Goal: Information Seeking & Learning: Learn about a topic

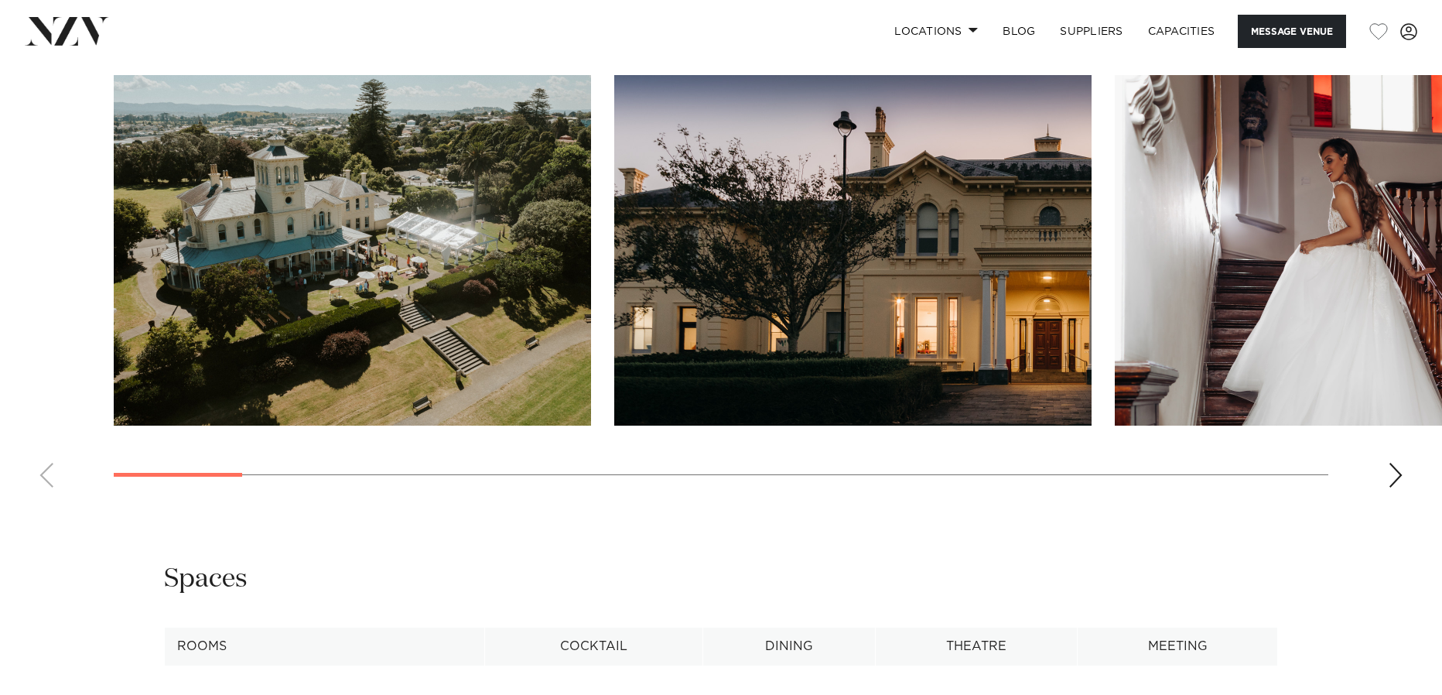
scroll to position [1601, 0]
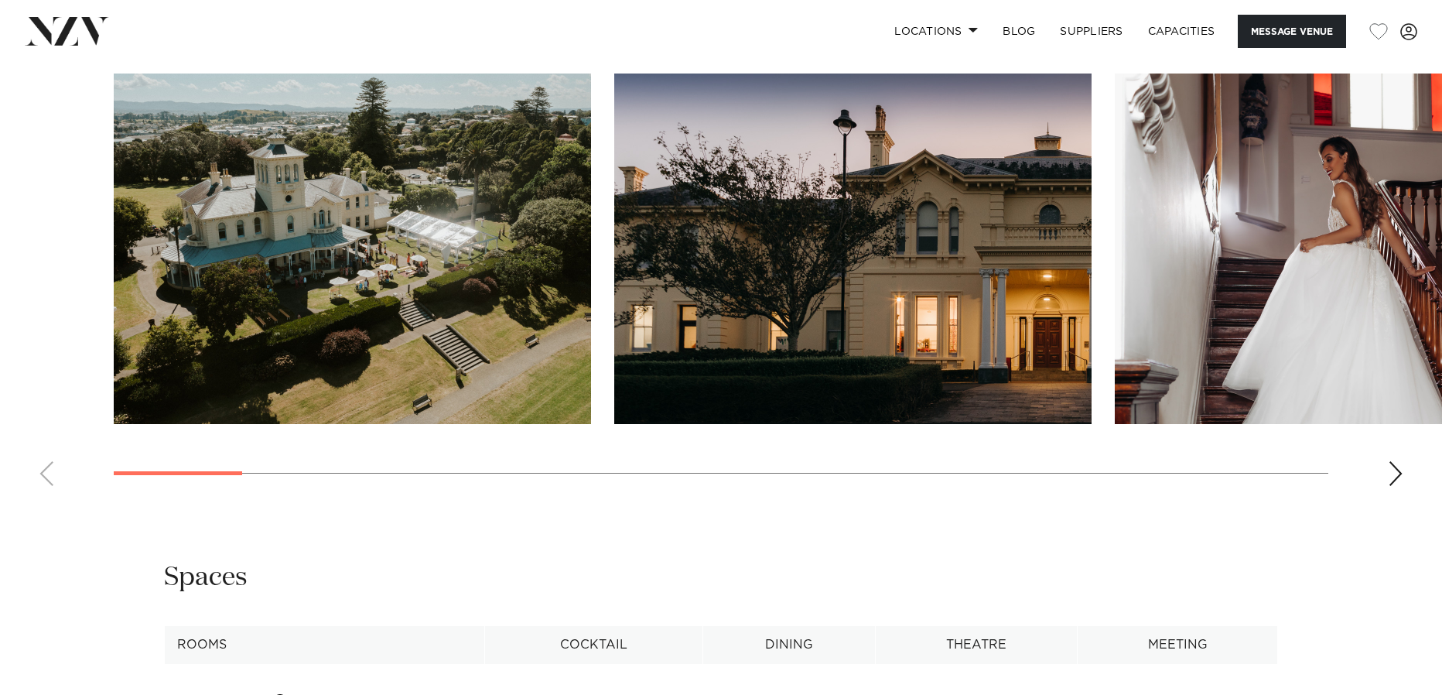
click at [1394, 473] on div "Next slide" at bounding box center [1395, 473] width 15 height 25
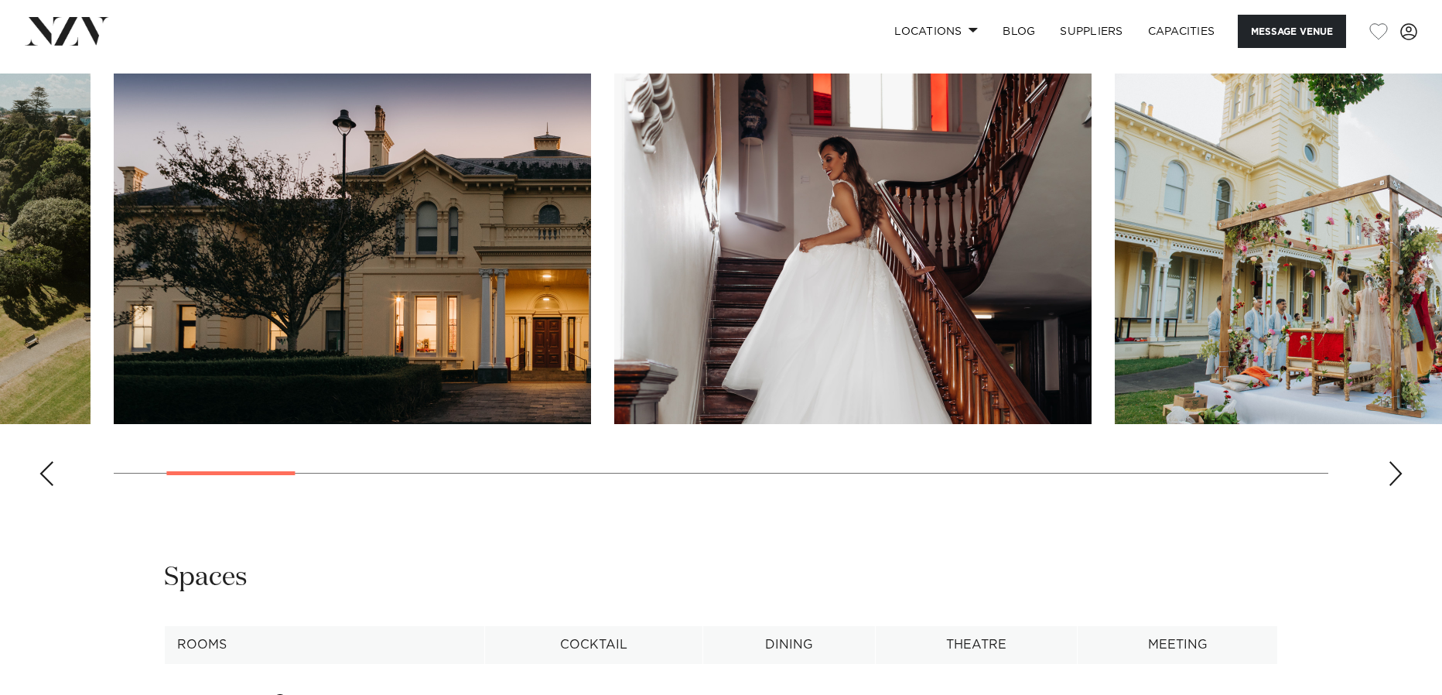
scroll to position [1600, 0]
click at [1394, 473] on div "Next slide" at bounding box center [1395, 474] width 15 height 25
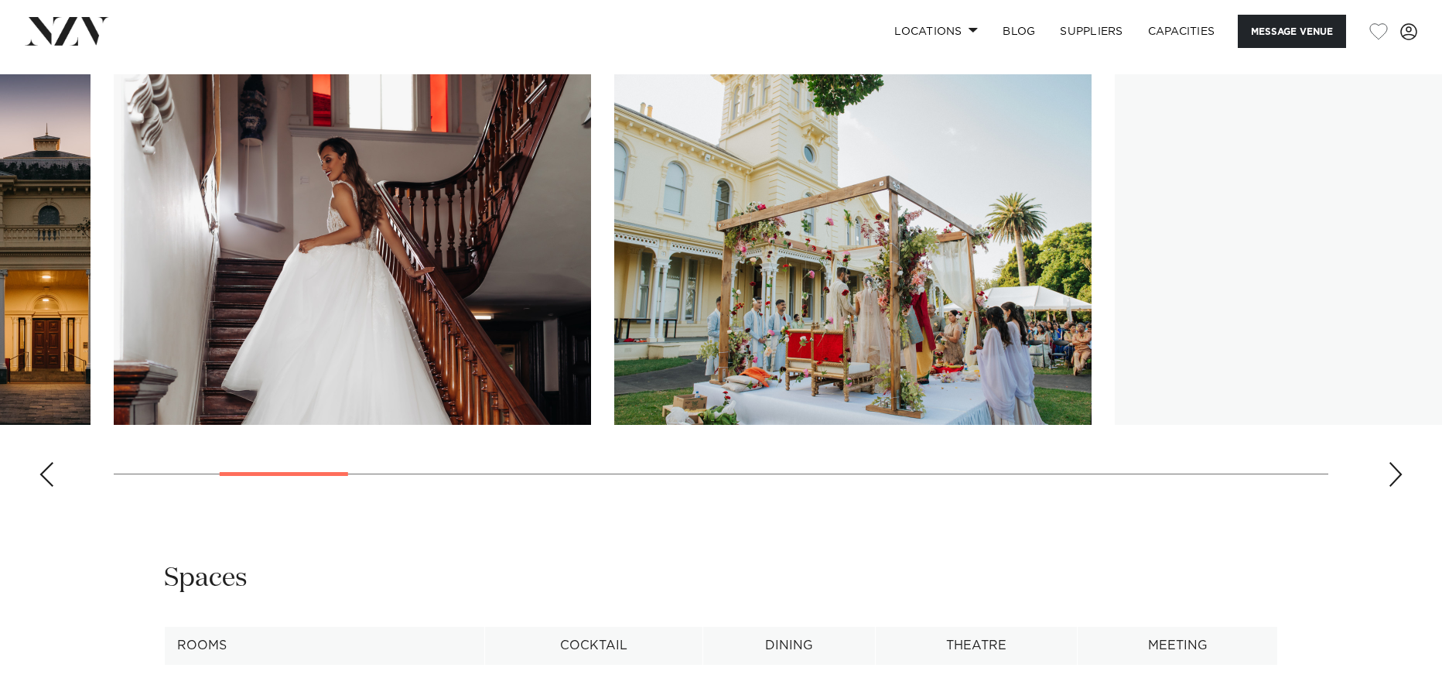
click at [1394, 473] on div "Next slide" at bounding box center [1395, 474] width 15 height 25
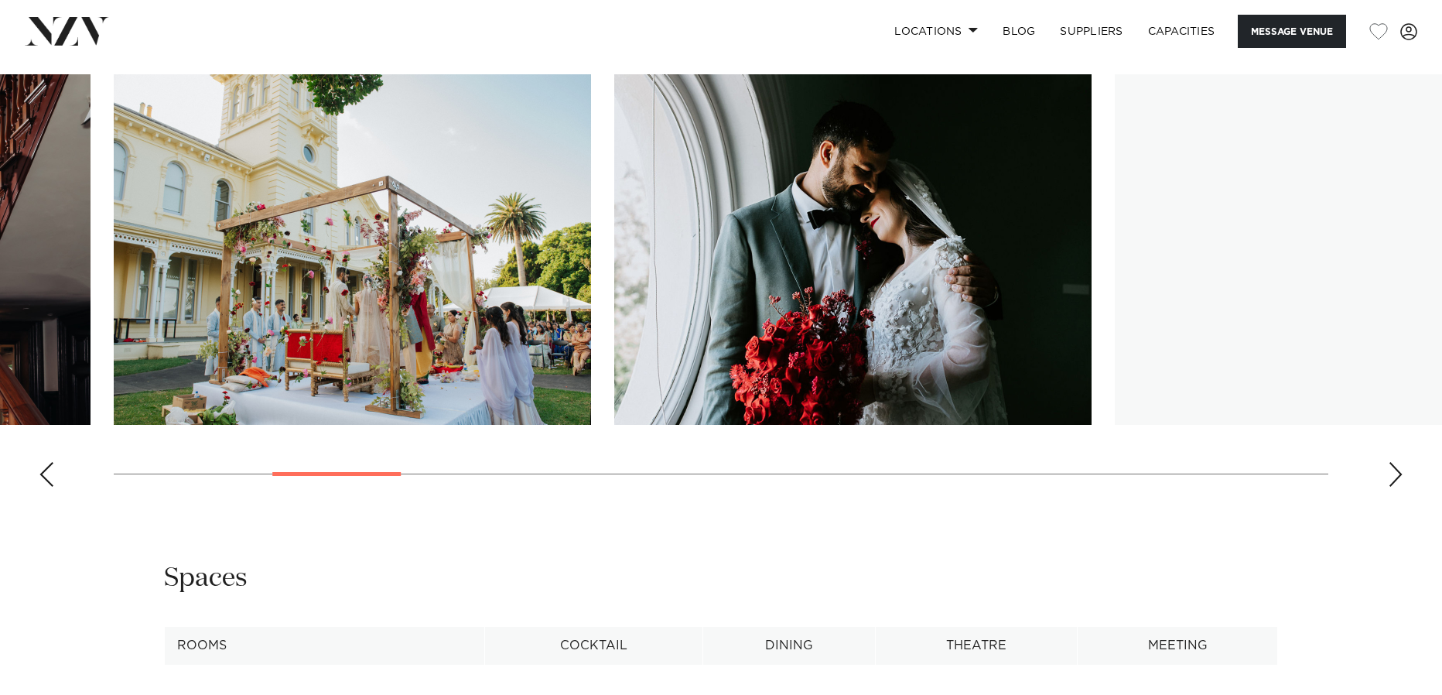
click at [1394, 473] on div "Next slide" at bounding box center [1395, 474] width 15 height 25
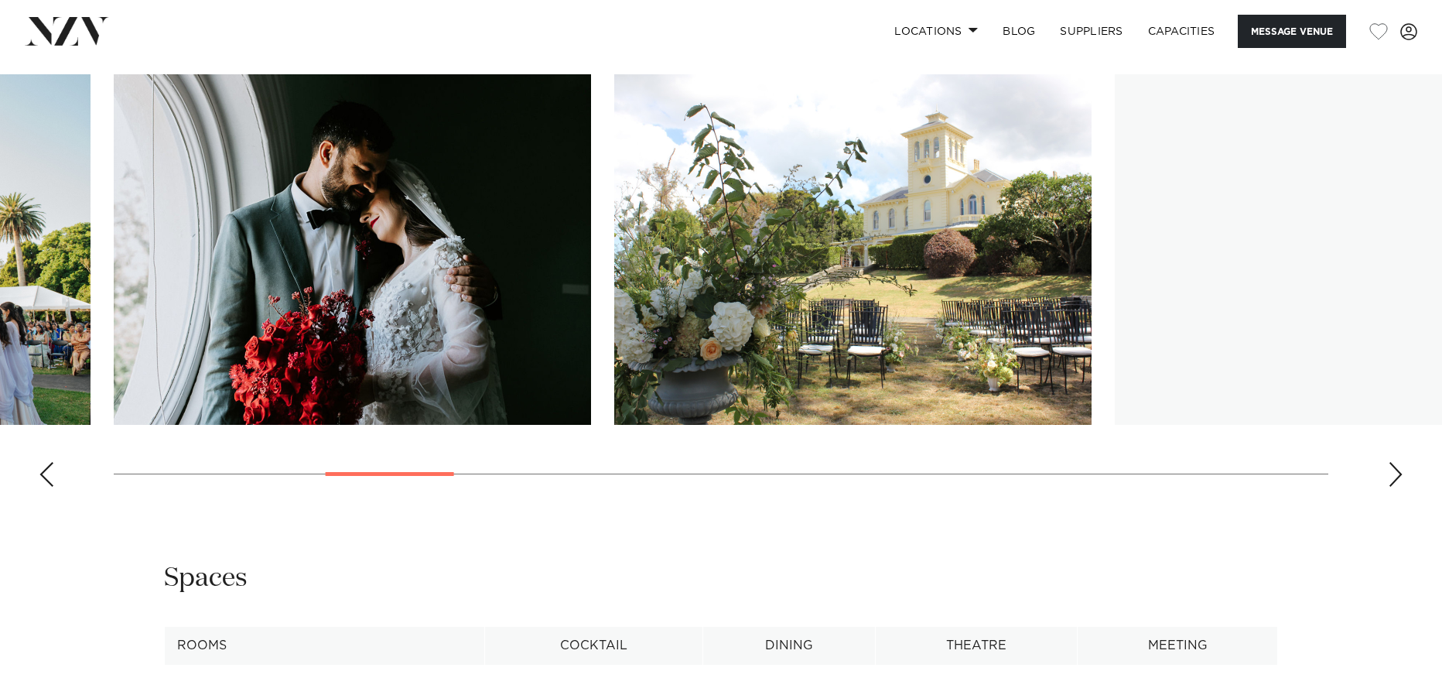
click at [1394, 473] on div "Next slide" at bounding box center [1395, 474] width 15 height 25
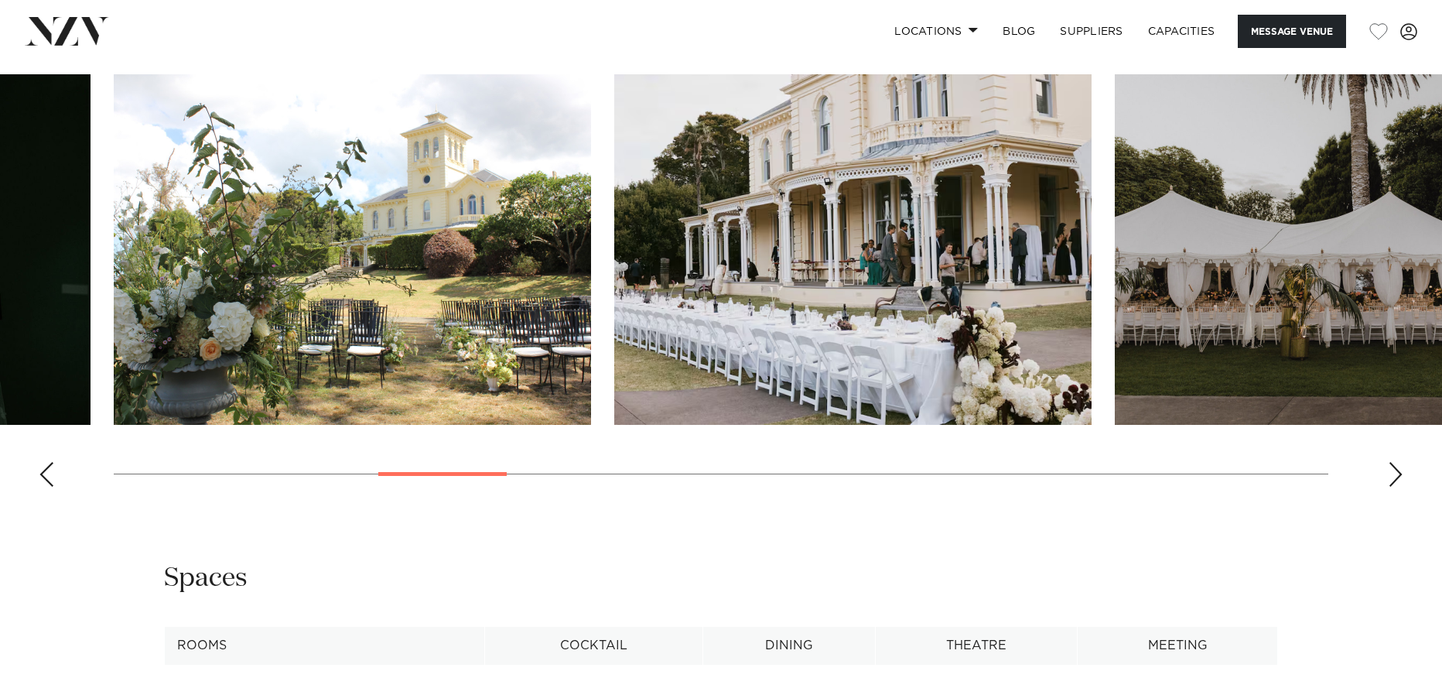
click at [1394, 473] on div "Next slide" at bounding box center [1395, 474] width 15 height 25
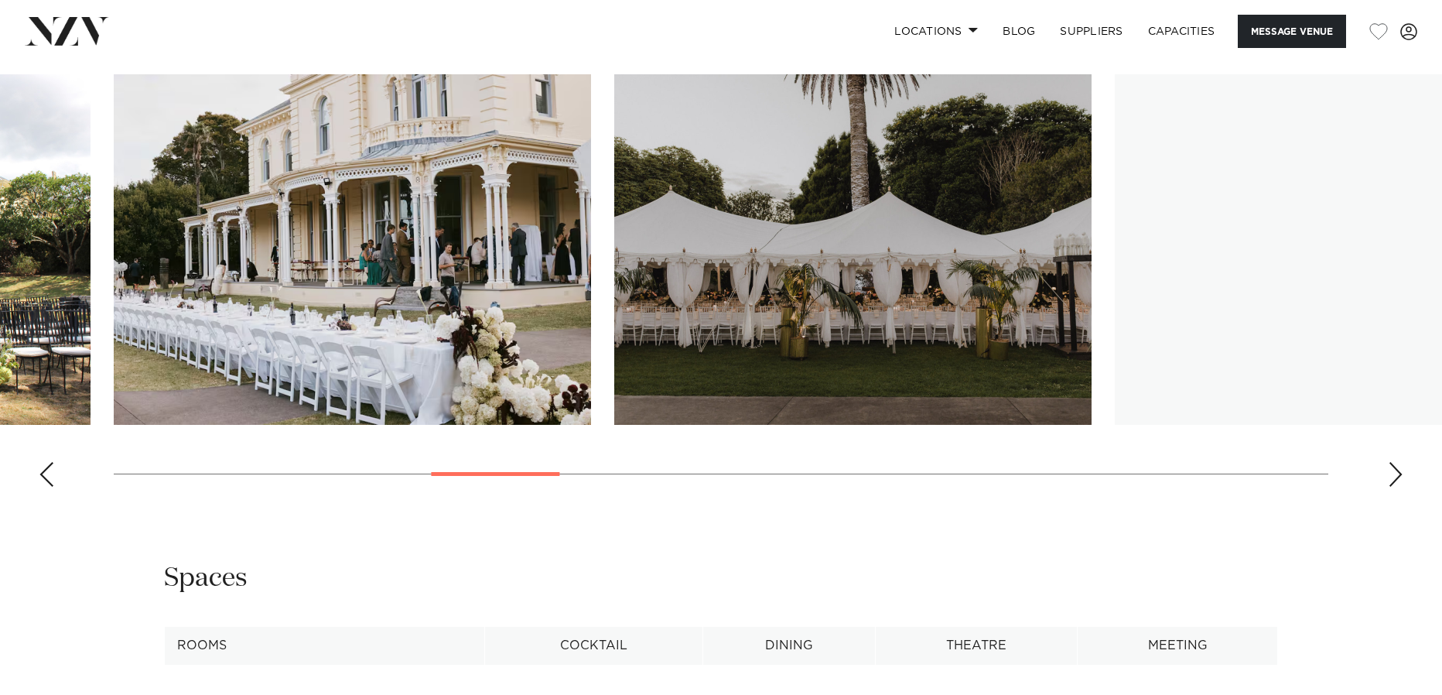
click at [1394, 473] on div "Next slide" at bounding box center [1395, 474] width 15 height 25
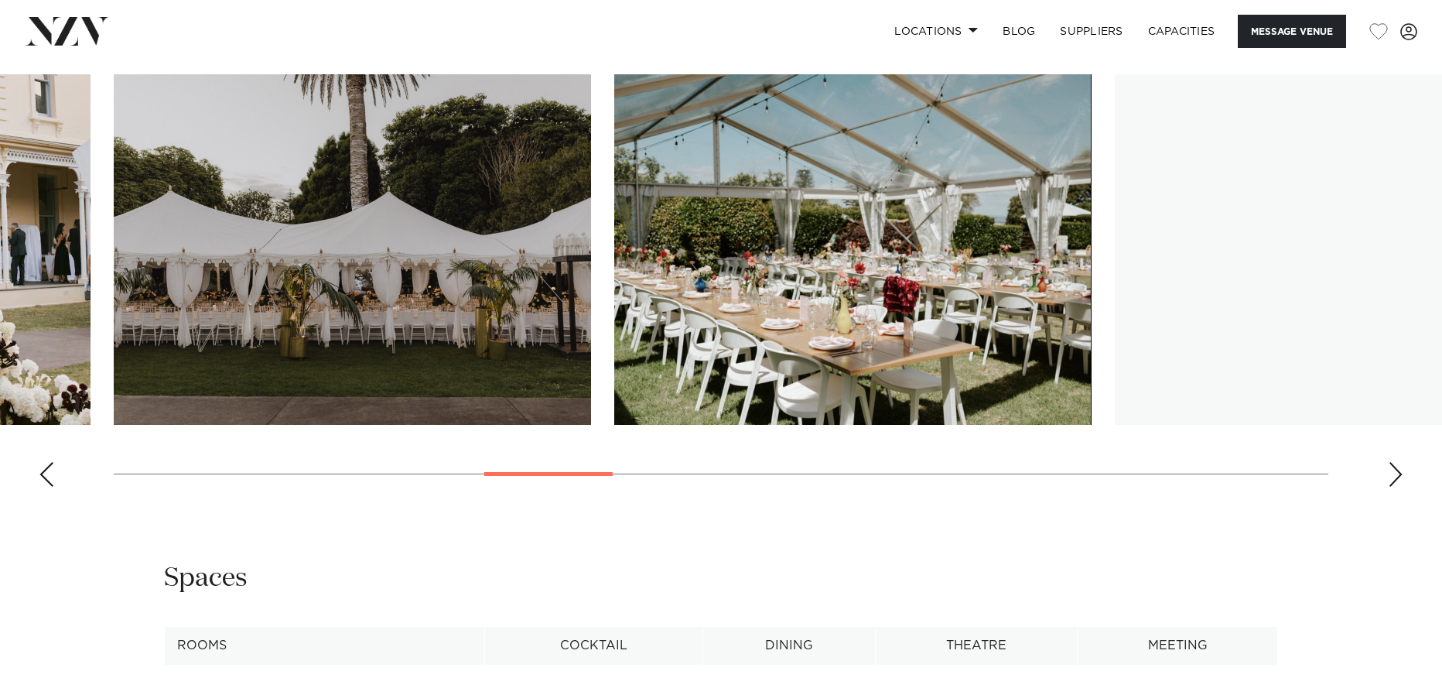
click at [1394, 473] on div "Next slide" at bounding box center [1395, 474] width 15 height 25
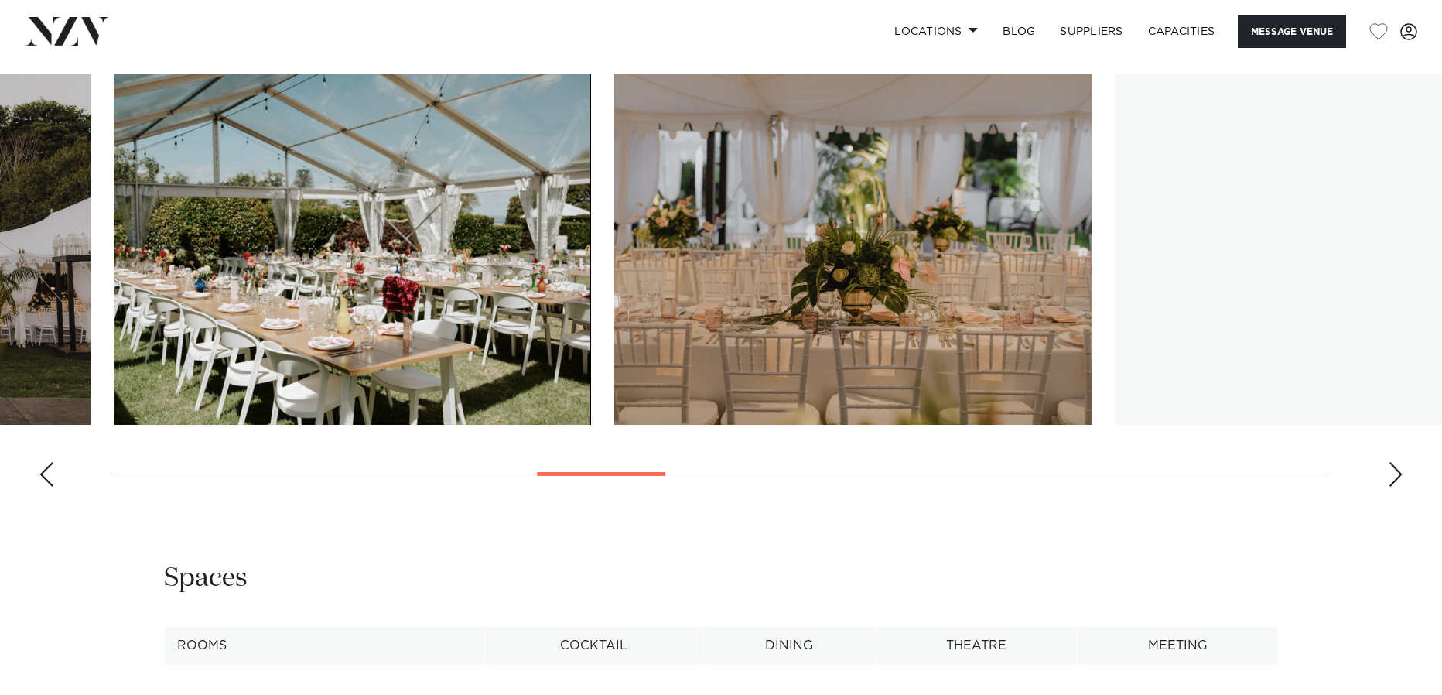
click at [1394, 473] on div "Next slide" at bounding box center [1395, 474] width 15 height 25
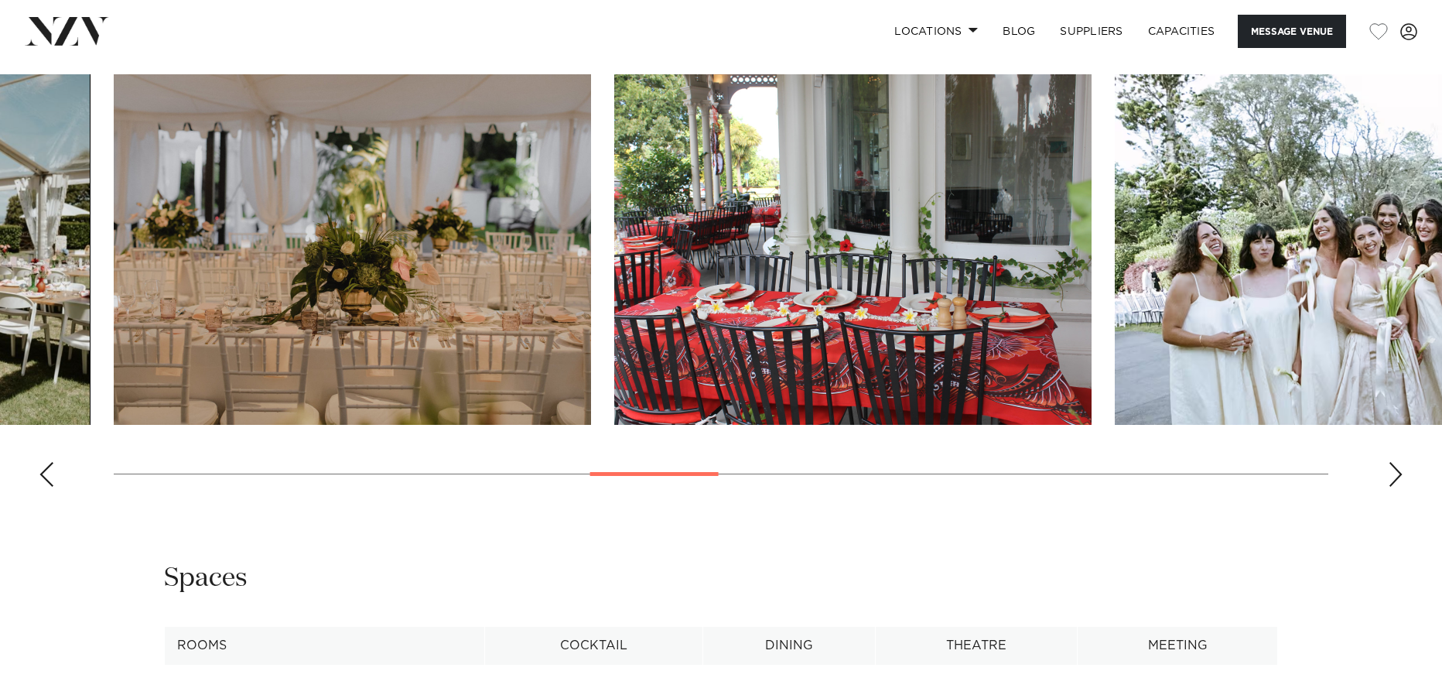
click at [1394, 473] on div "Next slide" at bounding box center [1395, 474] width 15 height 25
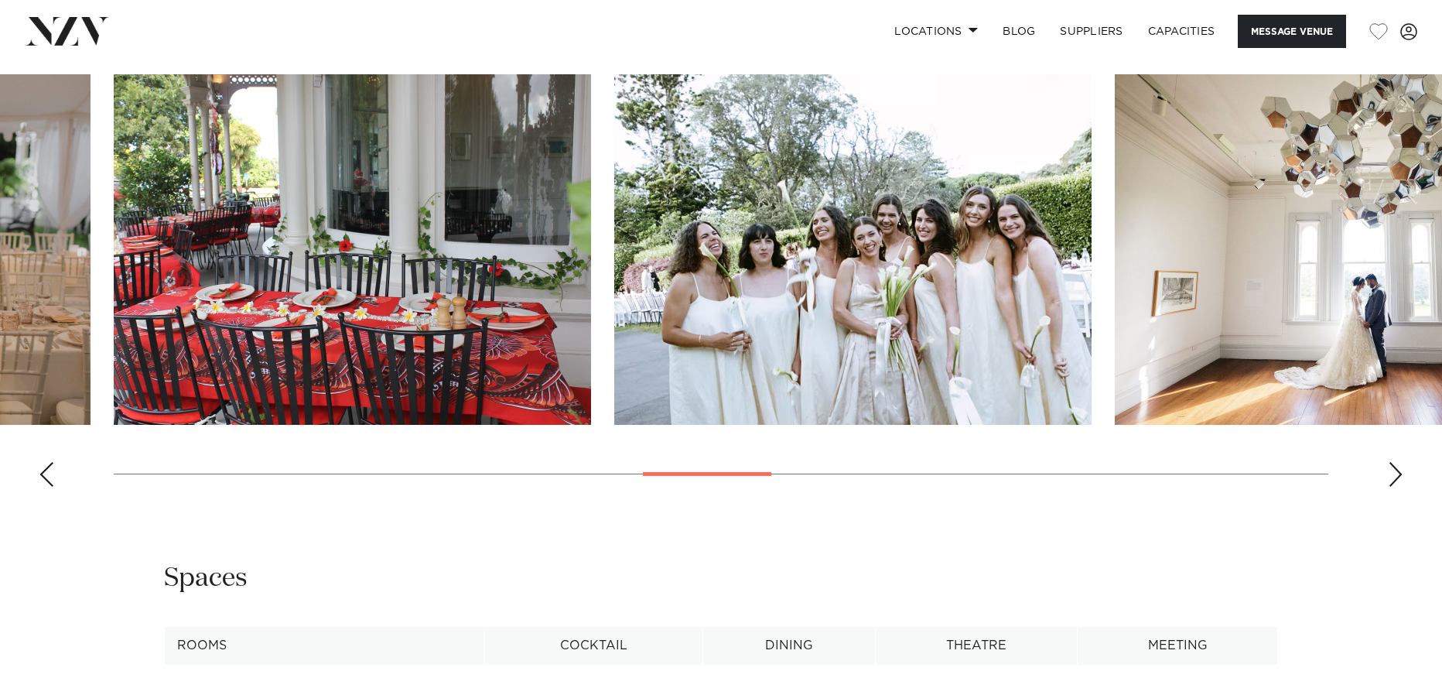
click at [1394, 473] on div "Next slide" at bounding box center [1395, 474] width 15 height 25
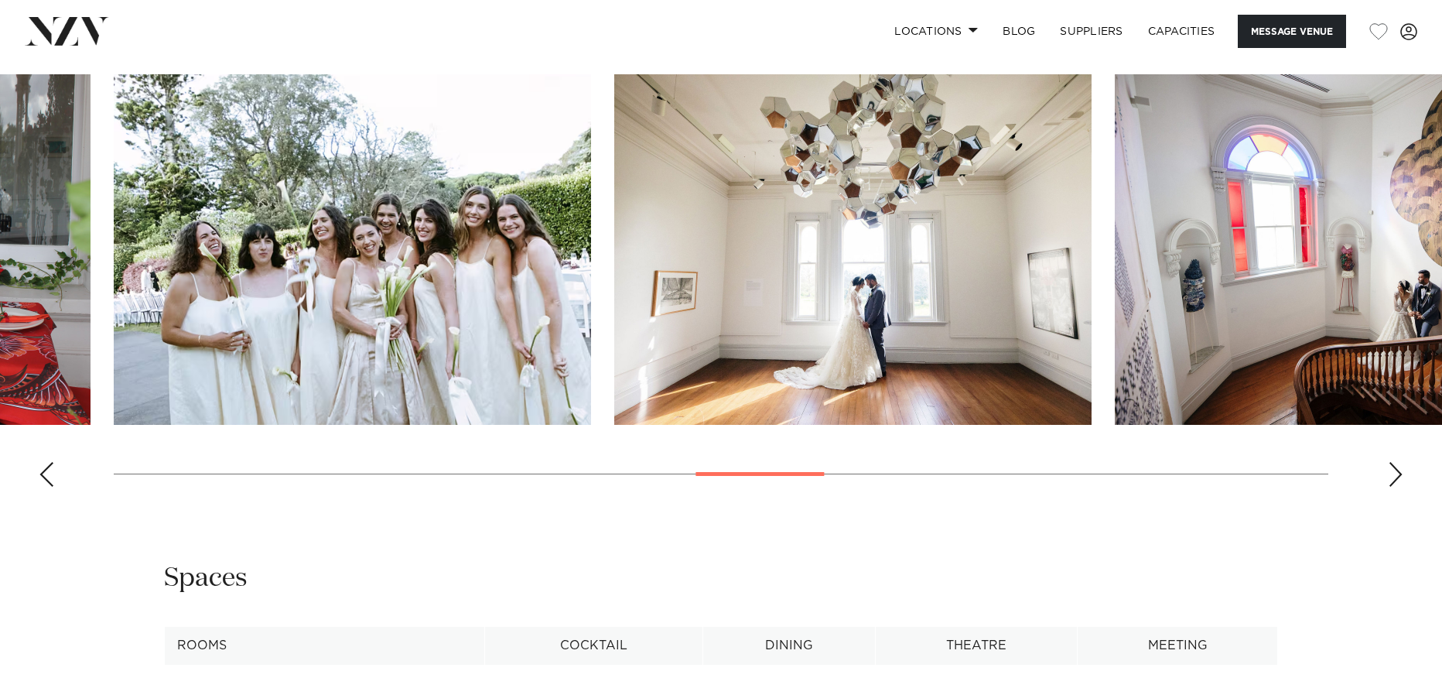
click at [1394, 473] on div "Next slide" at bounding box center [1395, 474] width 15 height 25
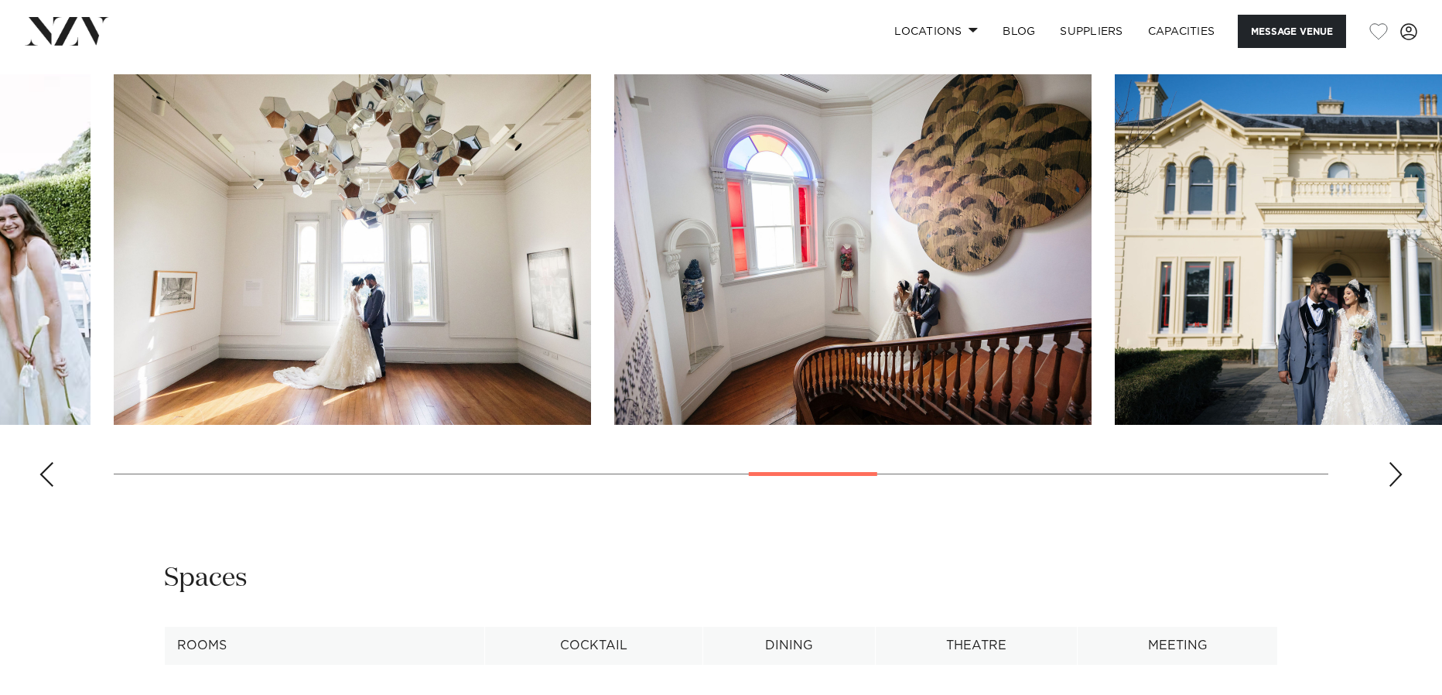
click at [1394, 477] on div "Next slide" at bounding box center [1395, 474] width 15 height 25
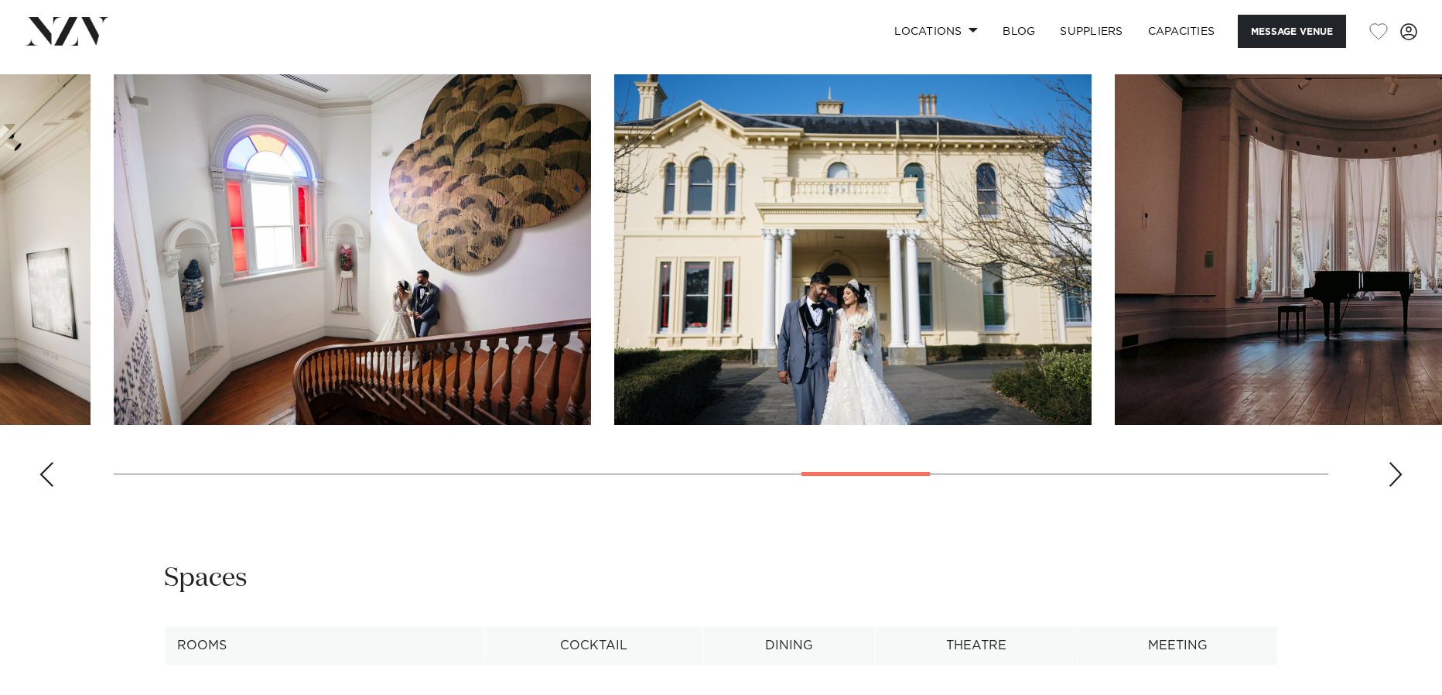
click at [1393, 477] on div "Next slide" at bounding box center [1395, 474] width 15 height 25
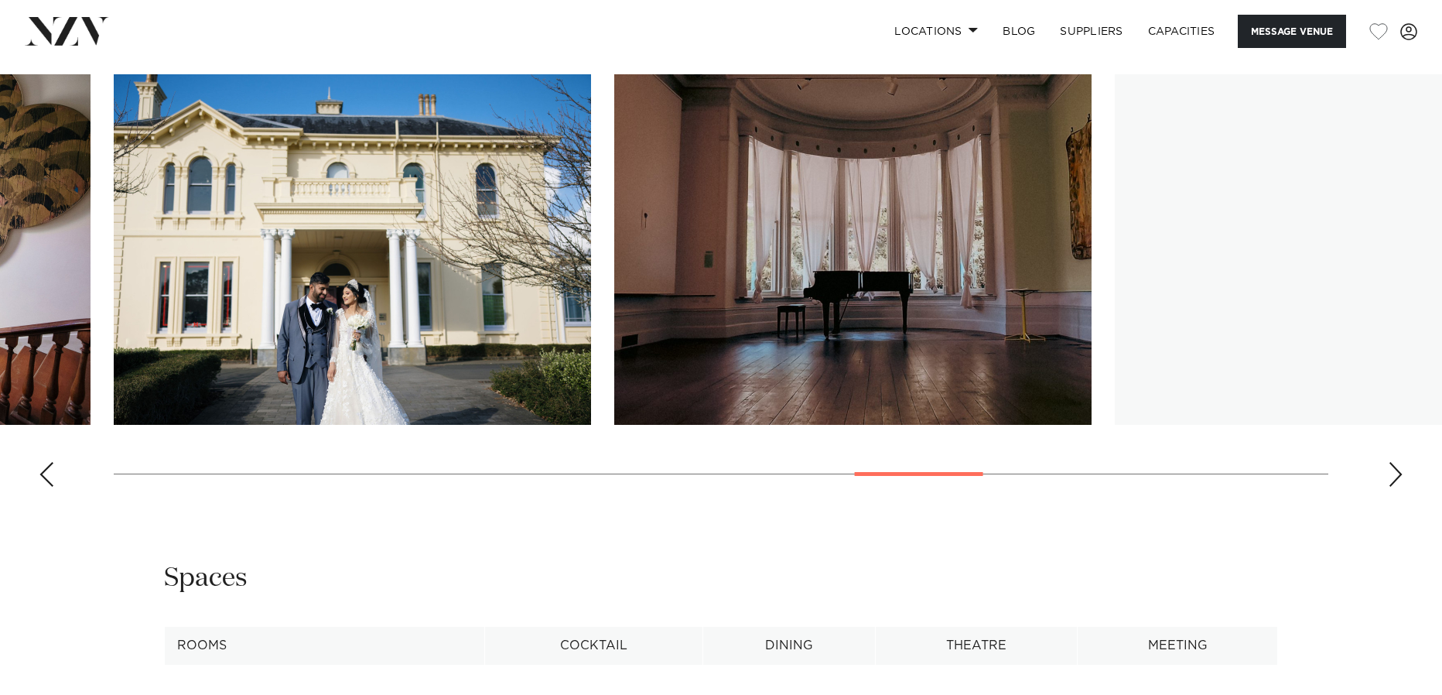
click at [1393, 477] on div "Next slide" at bounding box center [1395, 474] width 15 height 25
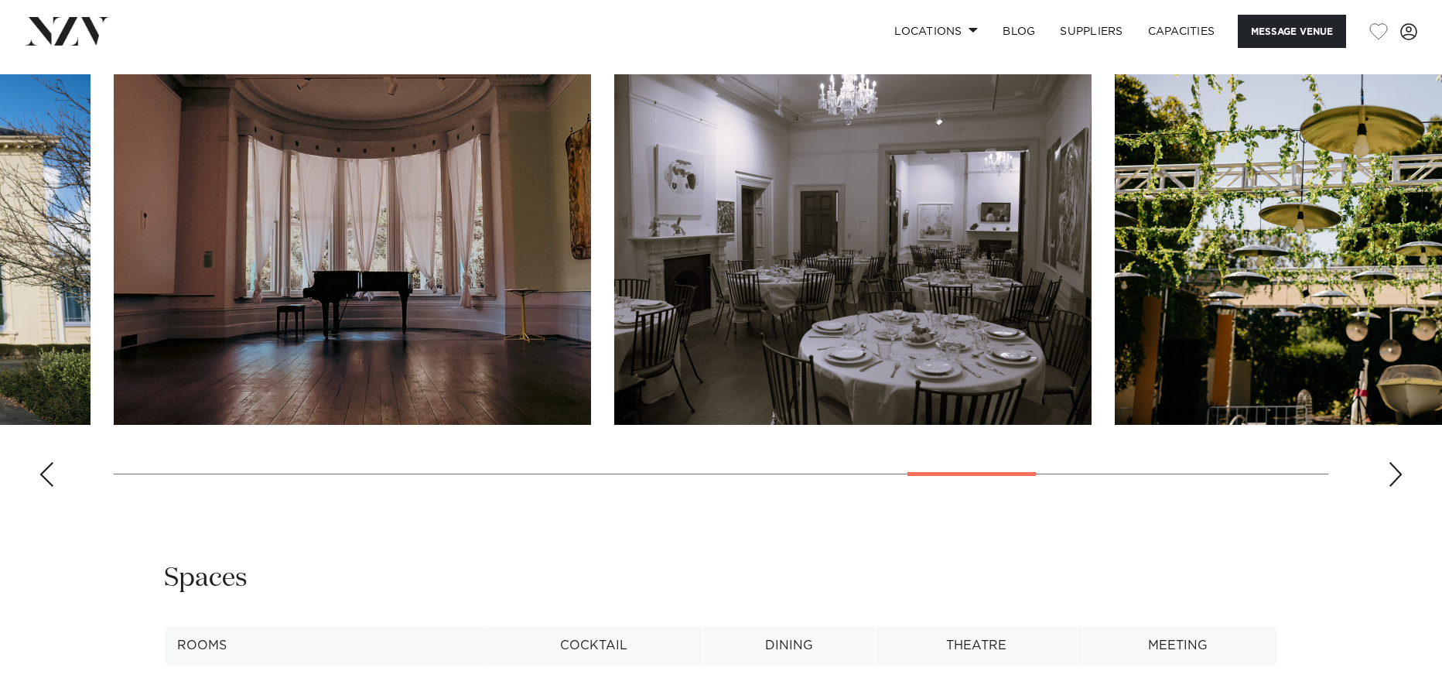
click at [1396, 483] on div "Next slide" at bounding box center [1395, 474] width 15 height 25
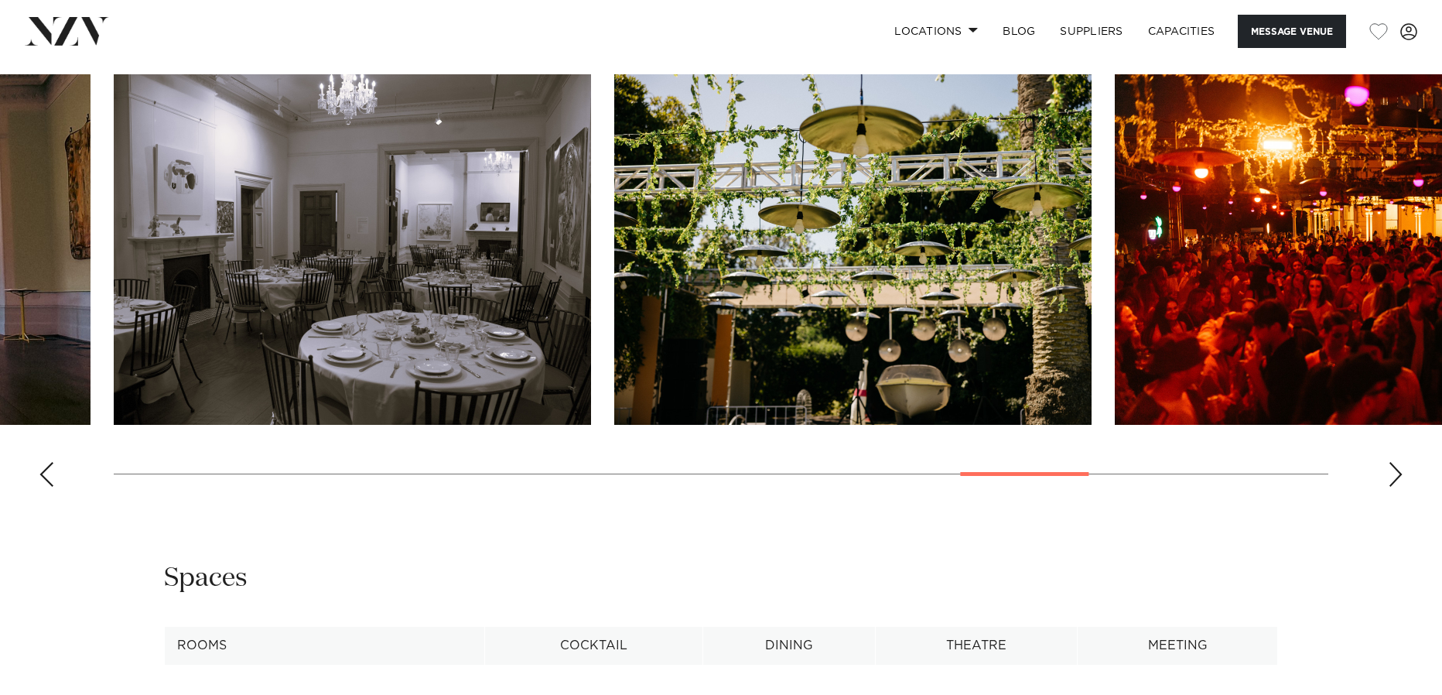
click at [1396, 483] on div "Next slide" at bounding box center [1395, 474] width 15 height 25
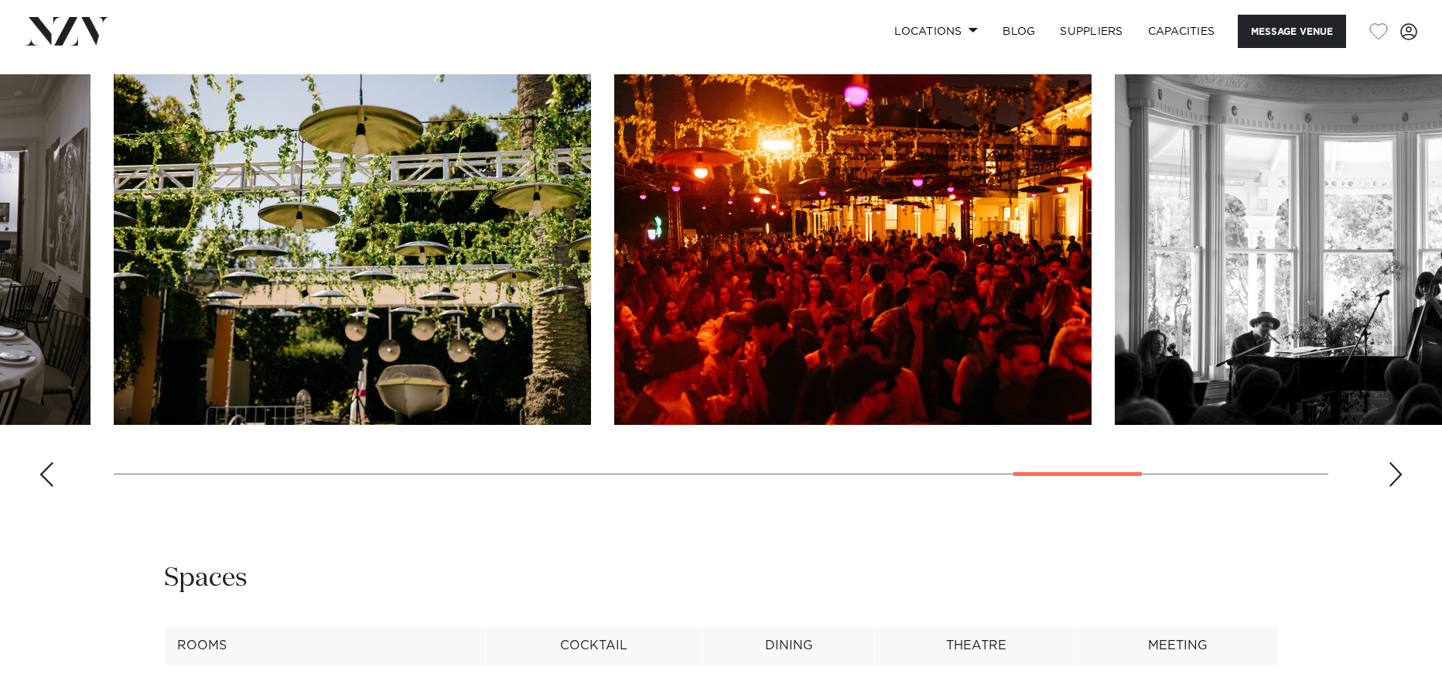
click at [1388, 480] on div "Next slide" at bounding box center [1395, 474] width 15 height 25
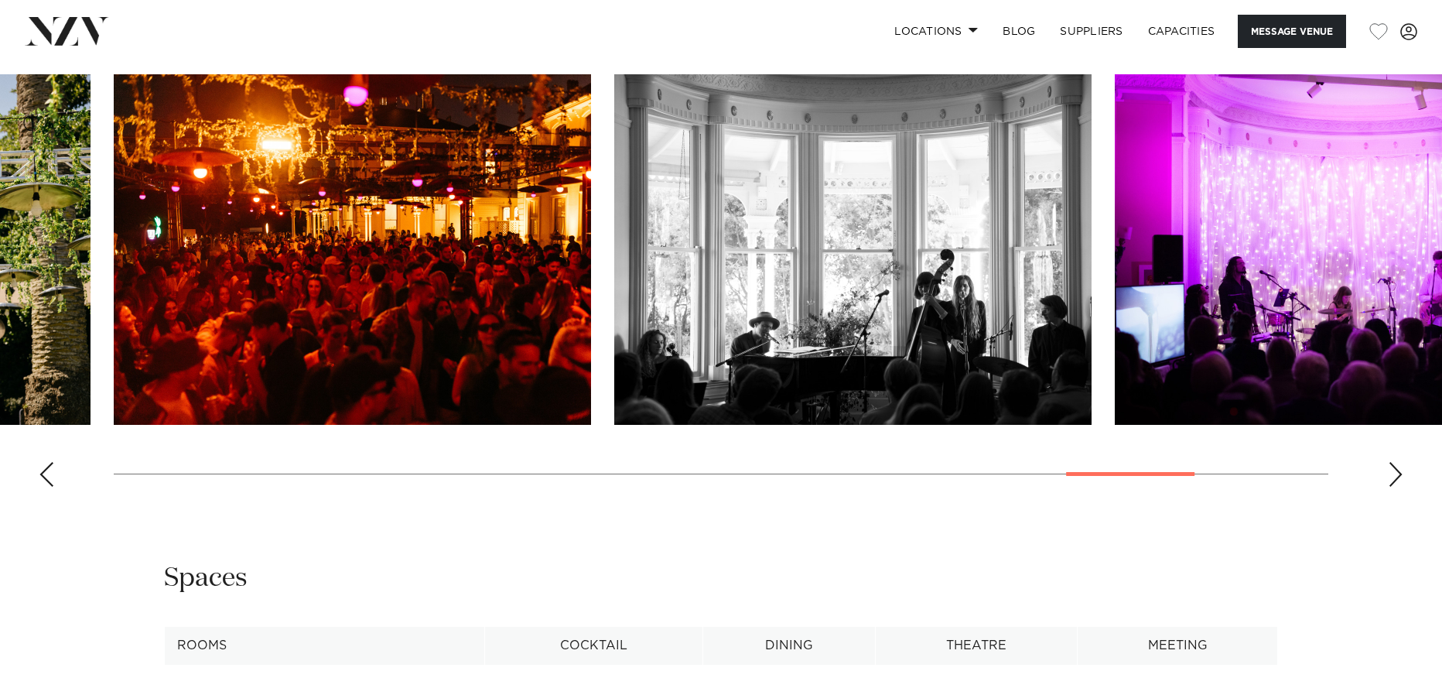
click at [1389, 478] on div "Next slide" at bounding box center [1395, 474] width 15 height 25
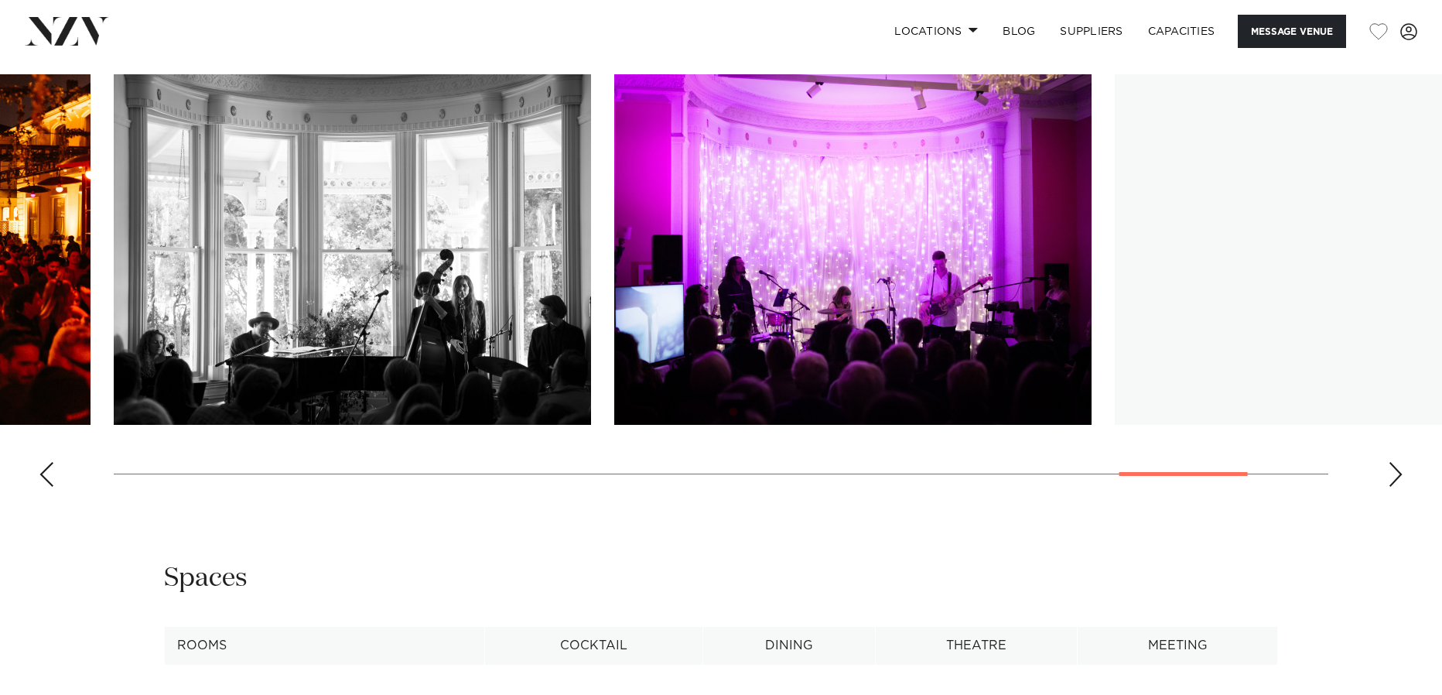
click at [42, 487] on div "Previous slide" at bounding box center [46, 474] width 15 height 25
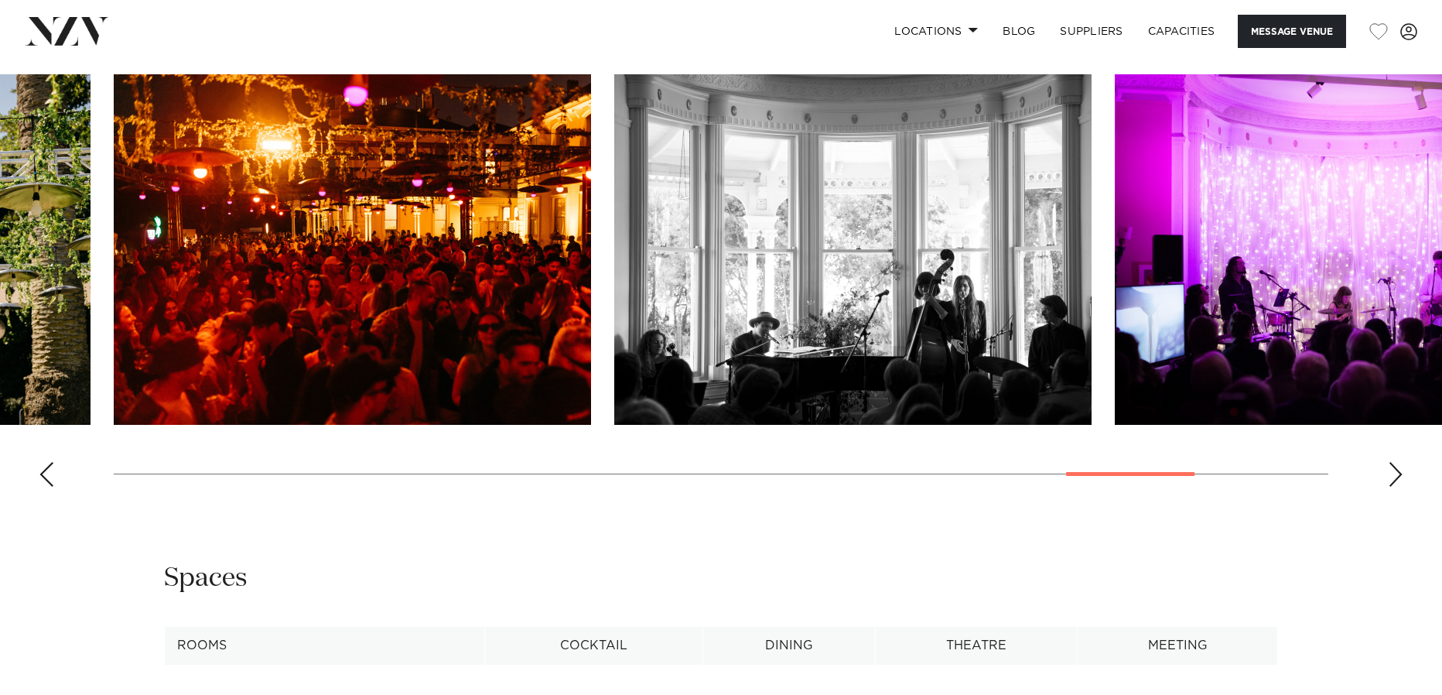
click at [44, 484] on div "Previous slide" at bounding box center [46, 474] width 15 height 25
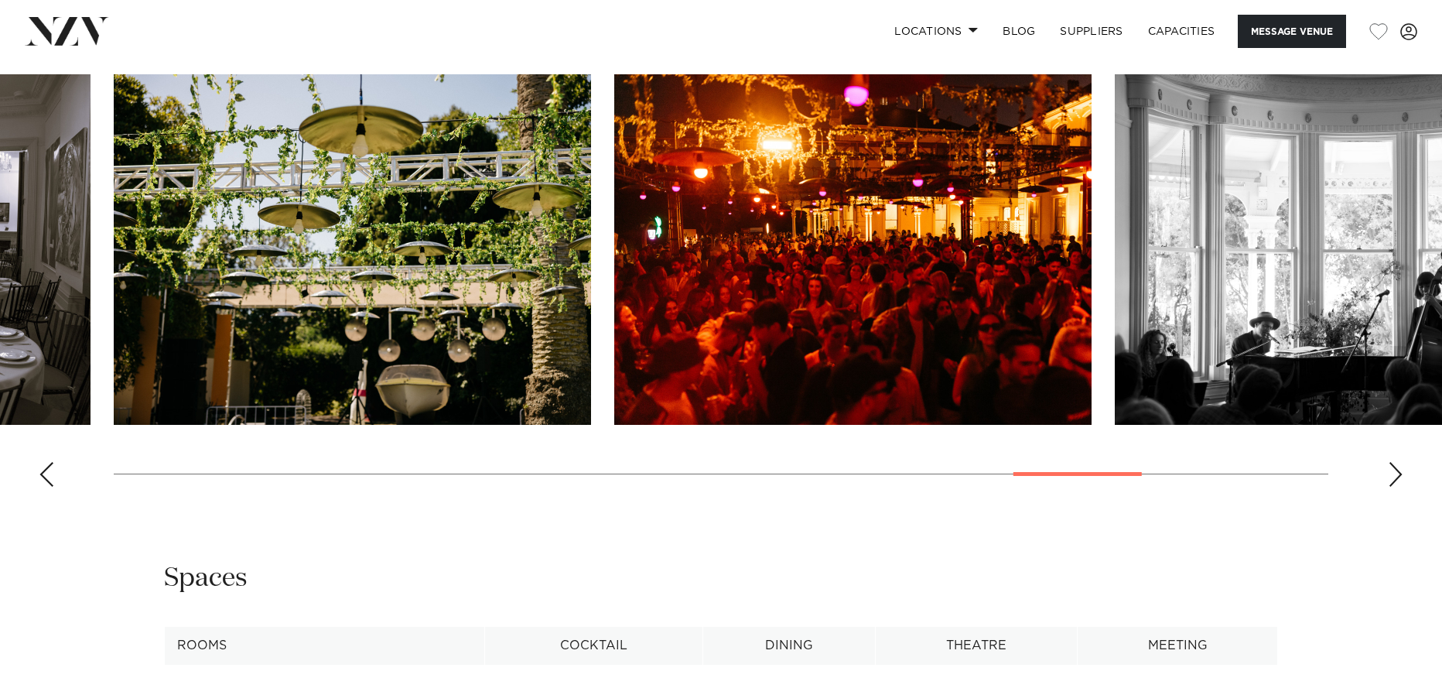
click at [44, 484] on div "Previous slide" at bounding box center [46, 474] width 15 height 25
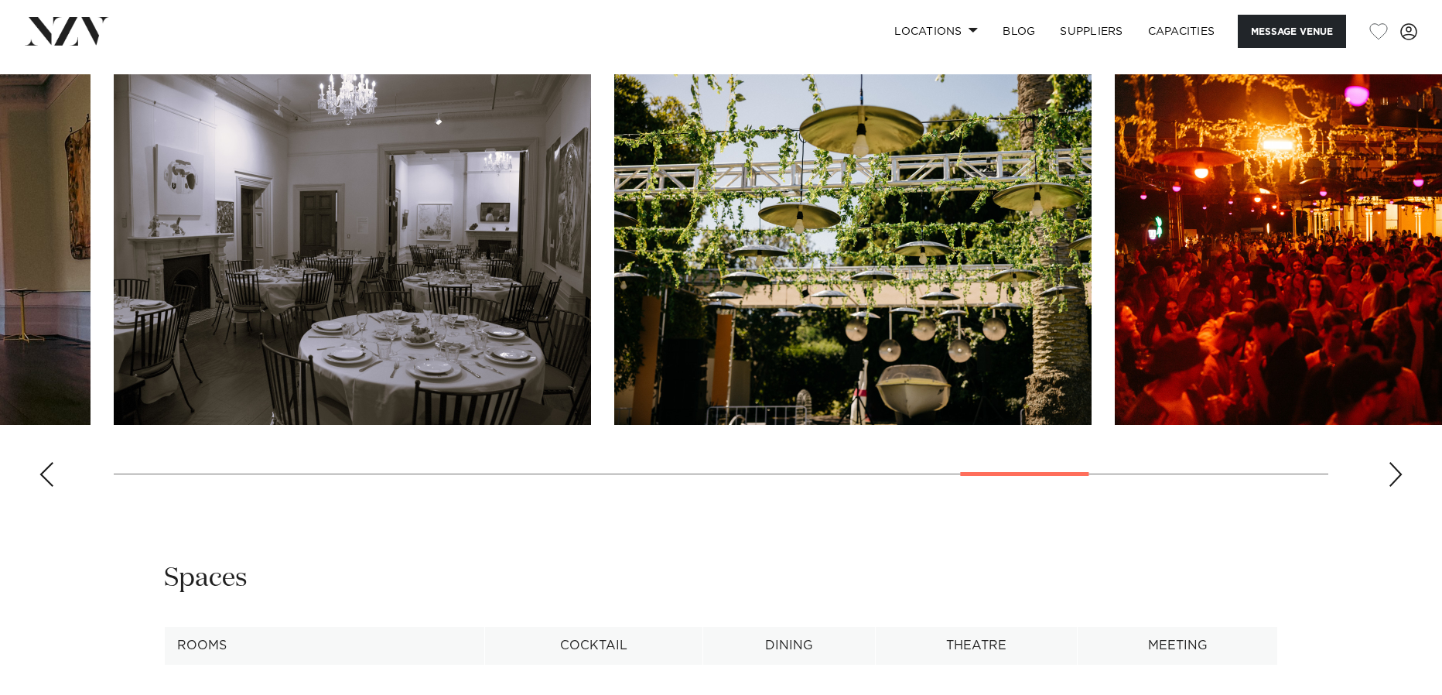
click at [44, 484] on div "Previous slide" at bounding box center [46, 474] width 15 height 25
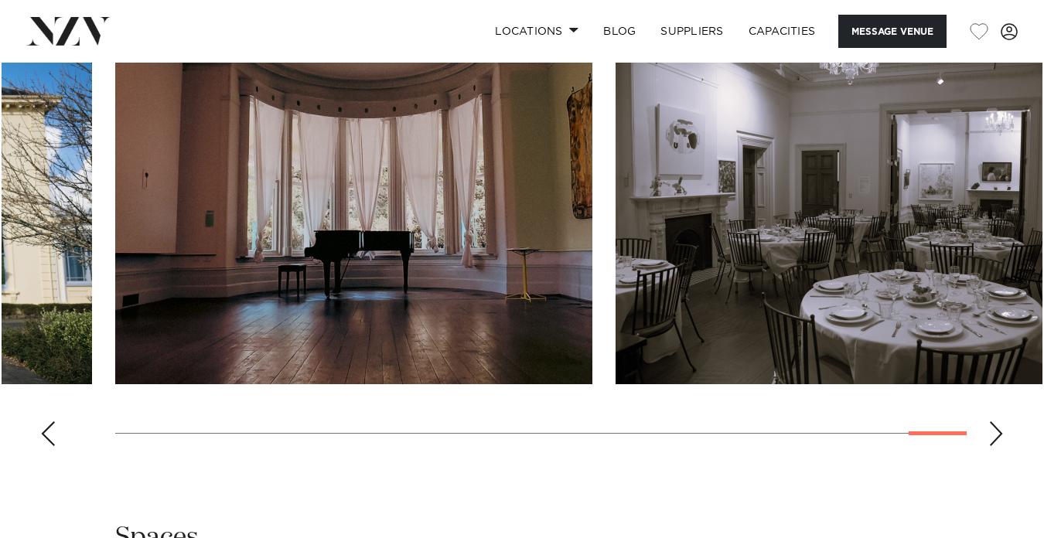
scroll to position [1551, 0]
